Goal: Transaction & Acquisition: Purchase product/service

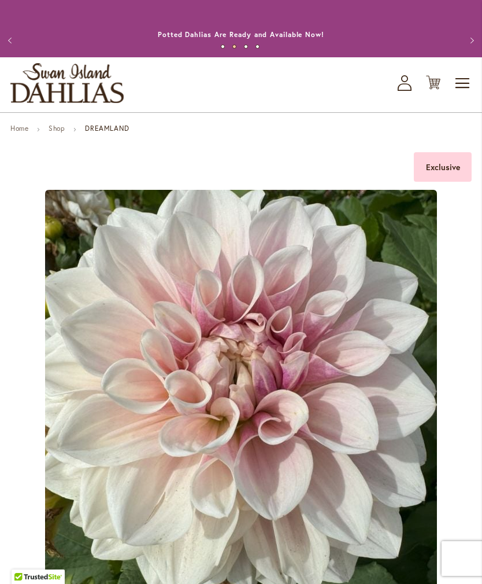
click at [21, 132] on link "Home" at bounding box center [19, 128] width 18 height 9
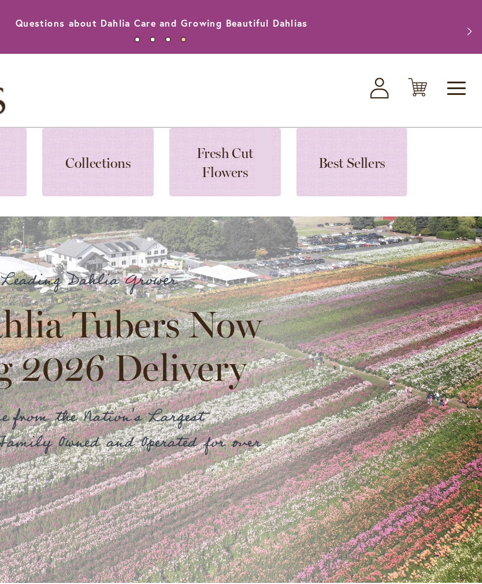
click at [342, 139] on link at bounding box center [384, 138] width 84 height 51
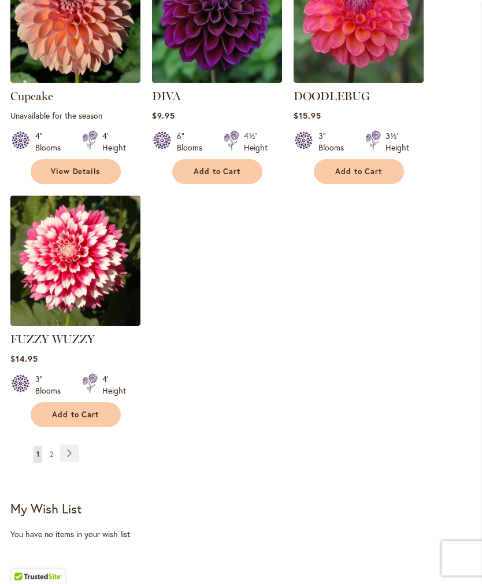
scroll to position [1413, 0]
click at [66, 456] on link "Page Next" at bounding box center [69, 452] width 19 height 17
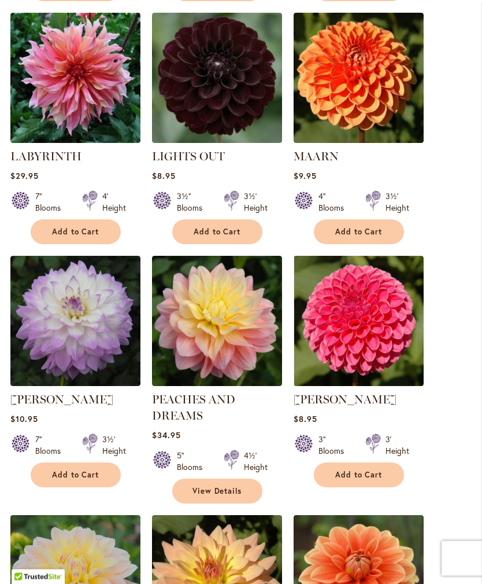
scroll to position [851, 0]
click at [191, 420] on link "PEACHES AND DREAMS" at bounding box center [193, 407] width 83 height 30
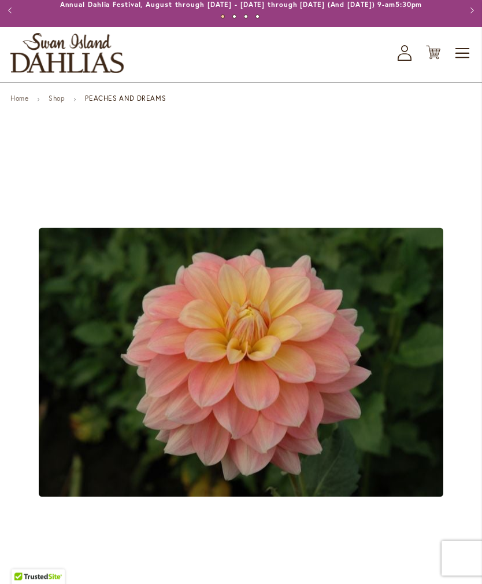
scroll to position [30, 0]
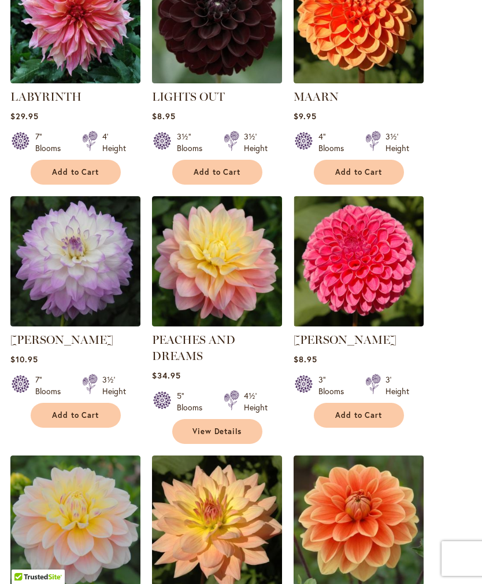
scroll to position [888, 0]
